Goal: Transaction & Acquisition: Purchase product/service

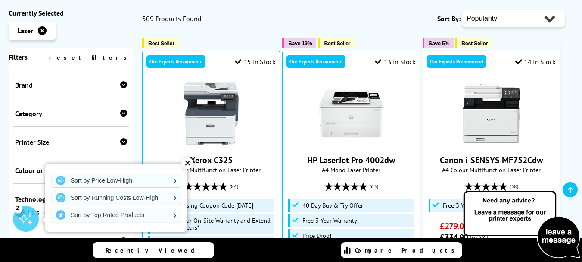
scroll to position [322, 0]
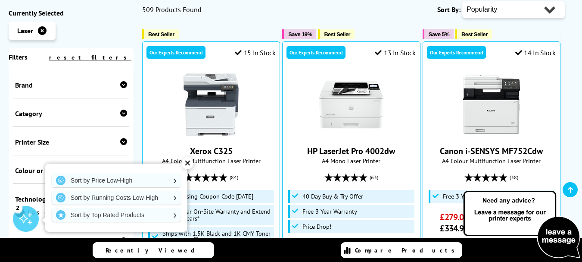
drag, startPoint x: 588, startPoint y: 12, endPoint x: 588, endPoint y: 27, distance: 15.5
click at [189, 167] on div "✕" at bounding box center [187, 163] width 12 height 12
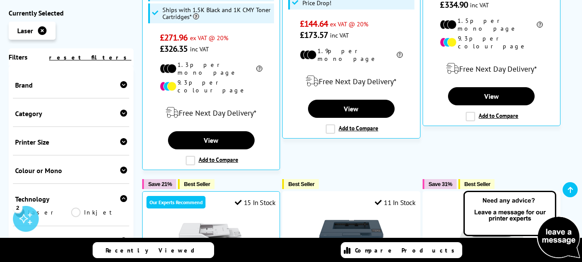
scroll to position [599, 0]
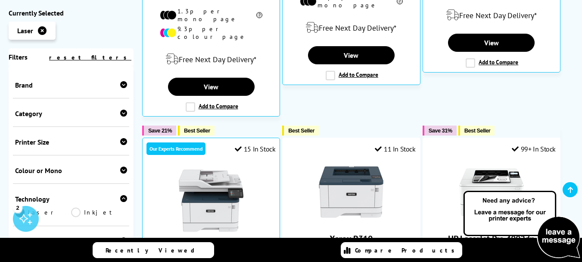
click at [120, 173] on icon at bounding box center [123, 169] width 7 height 7
click at [28, 184] on link "Colour" at bounding box center [43, 183] width 56 height 9
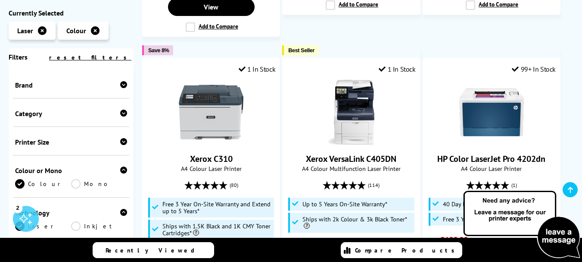
scroll to position [734, 0]
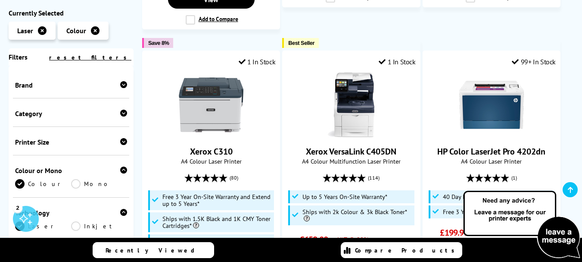
click at [84, 181] on link "Mono" at bounding box center [99, 183] width 56 height 9
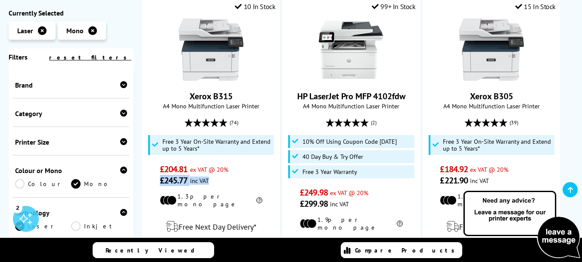
drag, startPoint x: 134, startPoint y: 120, endPoint x: 134, endPoint y: 142, distance: 21.6
click at [77, 144] on div "Printer Size" at bounding box center [71, 142] width 112 height 9
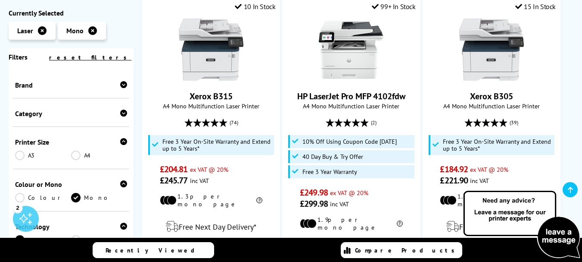
click at [76, 154] on link "A4" at bounding box center [99, 154] width 56 height 9
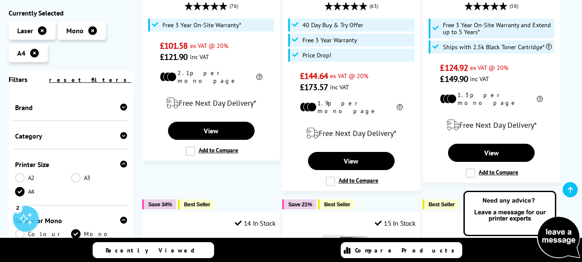
click at [138, 119] on div "Popularity Rating Price - Low to High Price - High to Low Running Costs - Low t…" at bounding box center [354, 209] width 440 height 1413
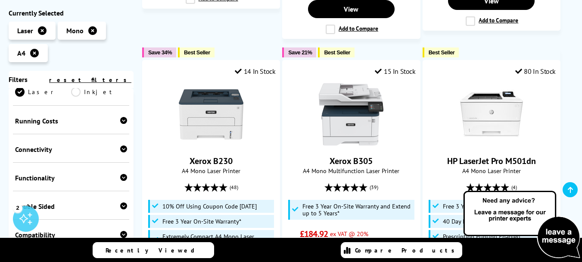
scroll to position [202, 0]
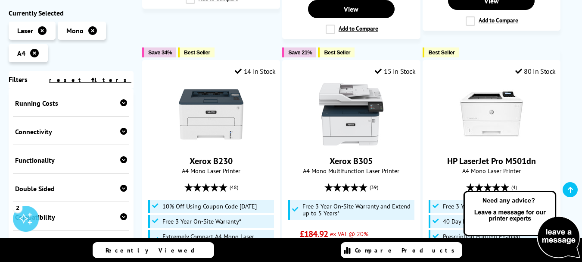
click at [117, 131] on div "Connectivity" at bounding box center [71, 131] width 112 height 9
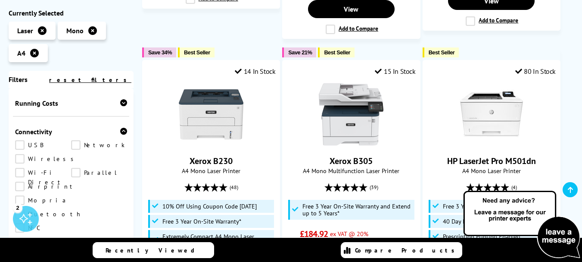
click at [22, 158] on link "Wireless" at bounding box center [46, 158] width 63 height 9
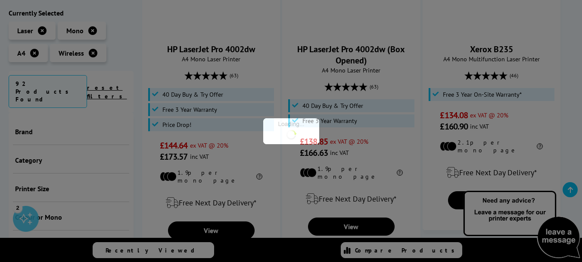
scroll to position [257, 0]
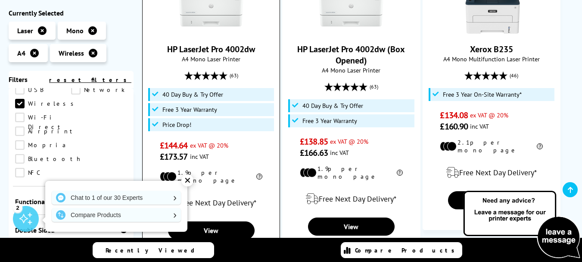
drag, startPoint x: 191, startPoint y: 180, endPoint x: 178, endPoint y: 177, distance: 13.3
click at [191, 179] on div "✕" at bounding box center [187, 180] width 12 height 12
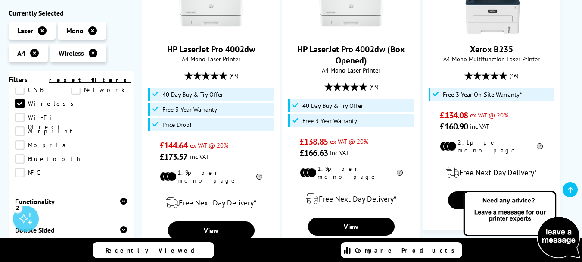
drag, startPoint x: 134, startPoint y: 175, endPoint x: 134, endPoint y: 192, distance: 16.8
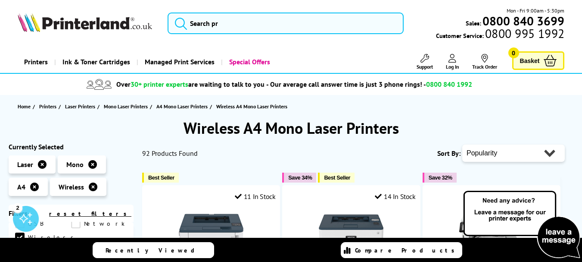
scroll to position [6, 0]
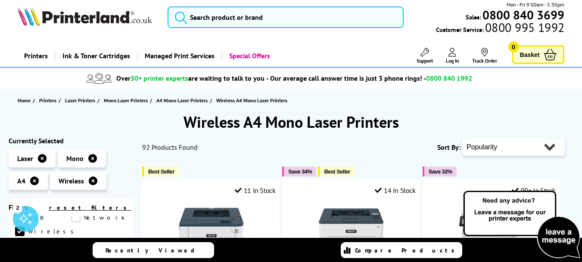
click at [501, 140] on select "Popularity Rating Price - Low to High Price - High to Low Running Costs - Low t…" at bounding box center [514, 146] width 103 height 17
select select "Price Ascending"
click at [463, 138] on select "Popularity Rating Price - Low to High Price - High to Low Running Costs - Low t…" at bounding box center [514, 146] width 103 height 17
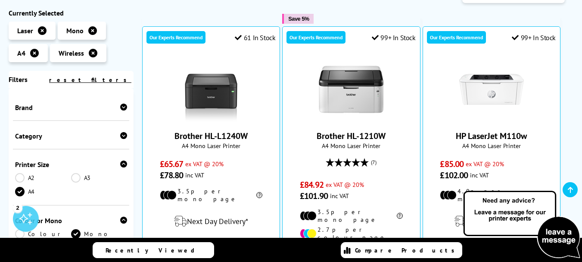
scroll to position [165, 0]
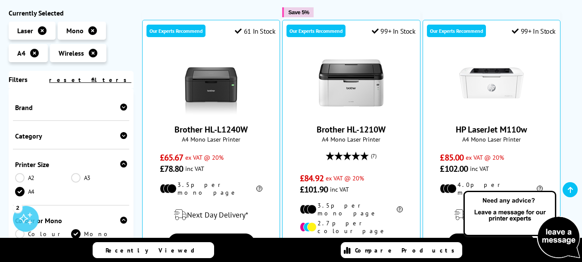
drag, startPoint x: 0, startPoint y: 0, endPoint x: 588, endPoint y: 52, distance: 590.6
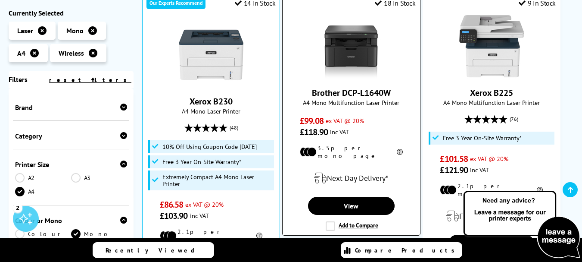
scroll to position [508, 0]
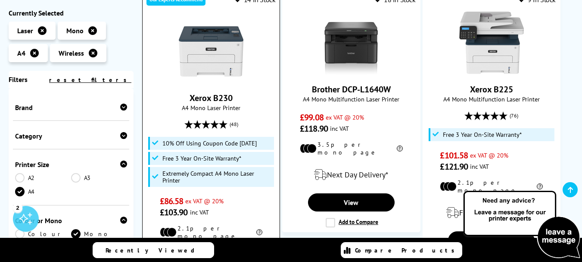
click at [230, 92] on link "Xerox B230" at bounding box center [211, 97] width 43 height 11
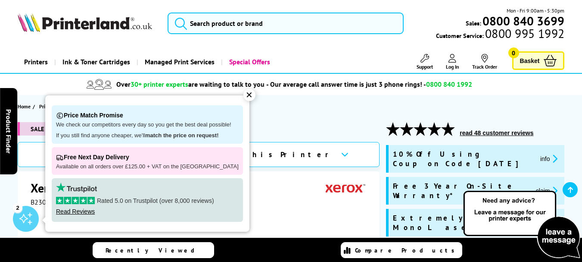
scroll to position [76, 0]
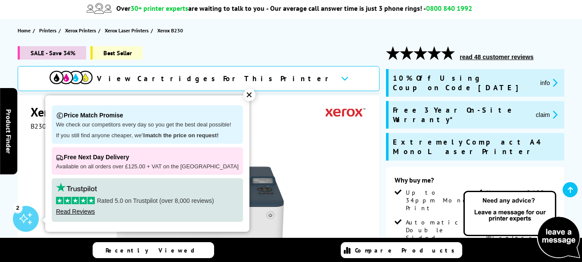
drag, startPoint x: 587, startPoint y: 14, endPoint x: 587, endPoint y: 19, distance: 4.8
click at [244, 90] on div "✕" at bounding box center [250, 95] width 12 height 12
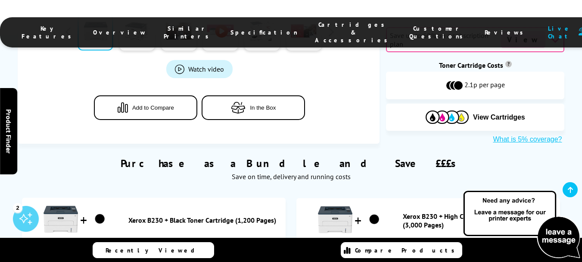
scroll to position [537, 0]
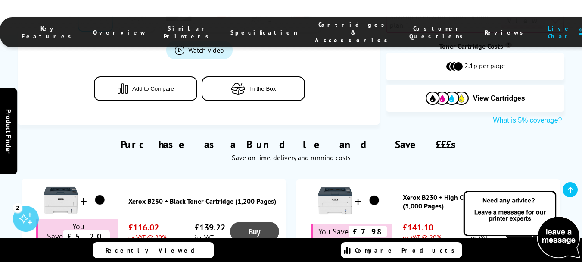
click at [246, 222] on link "Buy" at bounding box center [254, 231] width 49 height 19
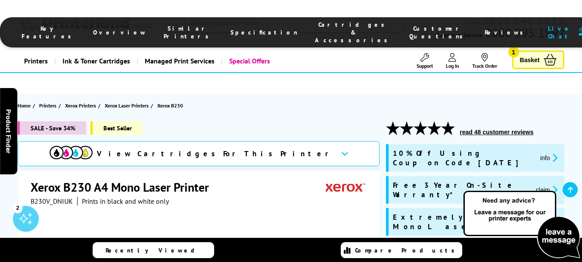
scroll to position [0, 0]
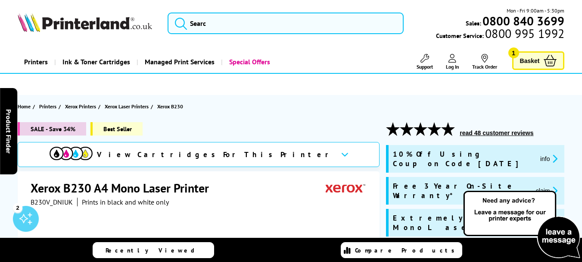
click at [527, 63] on span "Basket" at bounding box center [530, 61] width 20 height 12
